Goal: Find specific page/section: Find specific page/section

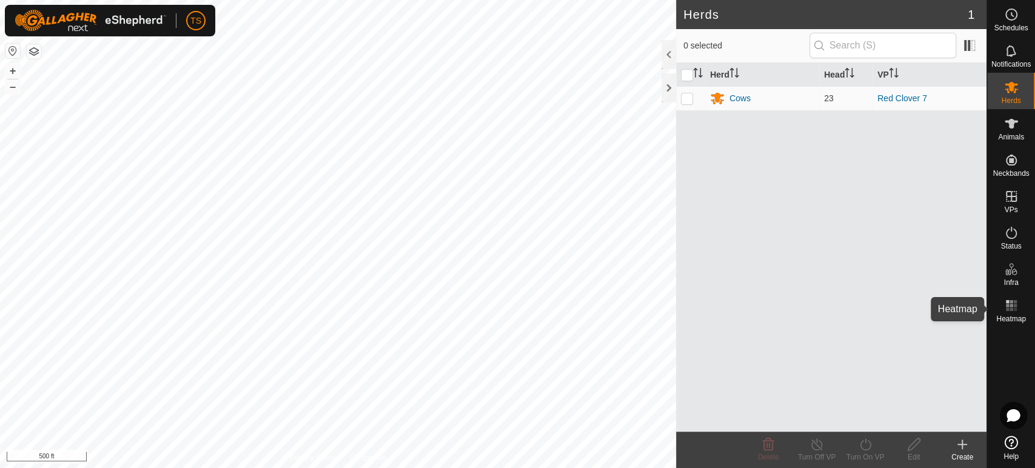
click at [1019, 315] on span "Heatmap" at bounding box center [1011, 318] width 30 height 7
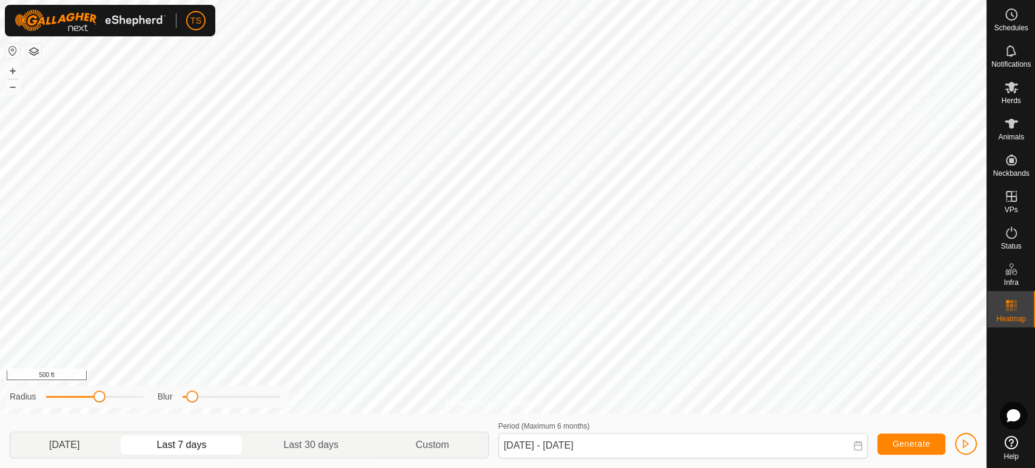
click at [75, 443] on p-togglebutton "[DATE]" at bounding box center [64, 444] width 108 height 25
type input "[DATE] - [DATE]"
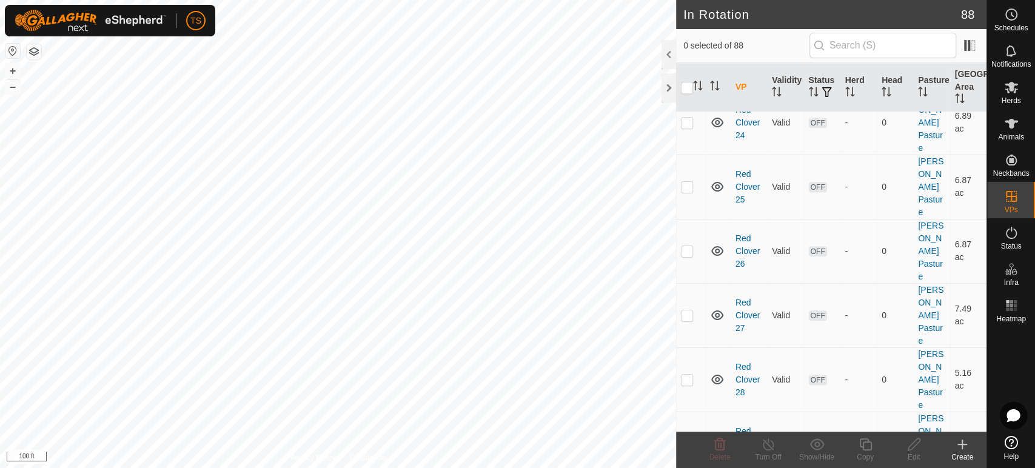
scroll to position [4000, 0]
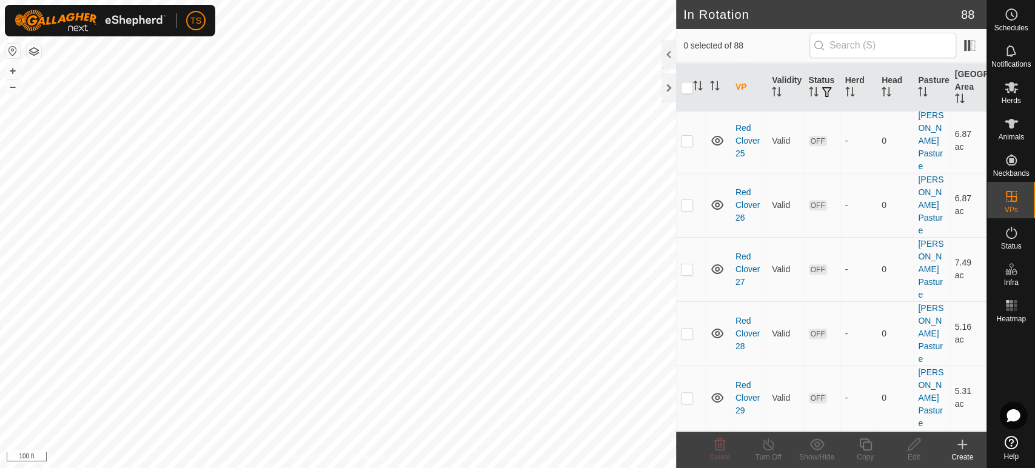
checkbox input "false"
